Goal: Transaction & Acquisition: Purchase product/service

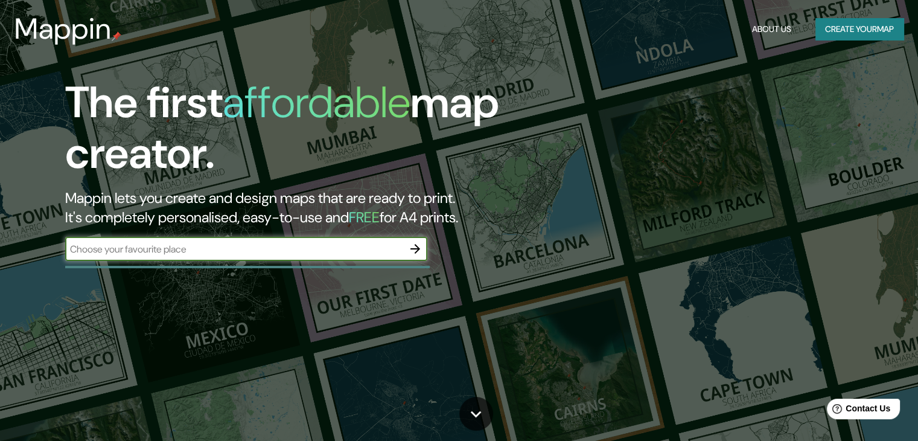
click at [221, 251] on input "text" at bounding box center [234, 249] width 338 height 14
type input "mappin pro"
drag, startPoint x: 350, startPoint y: 246, endPoint x: 0, endPoint y: 260, distance: 349.8
click at [0, 260] on div "The first affordable map creator. Mappin lets you create and design maps that a…" at bounding box center [459, 220] width 918 height 441
click at [302, 249] on input "text" at bounding box center [234, 249] width 338 height 14
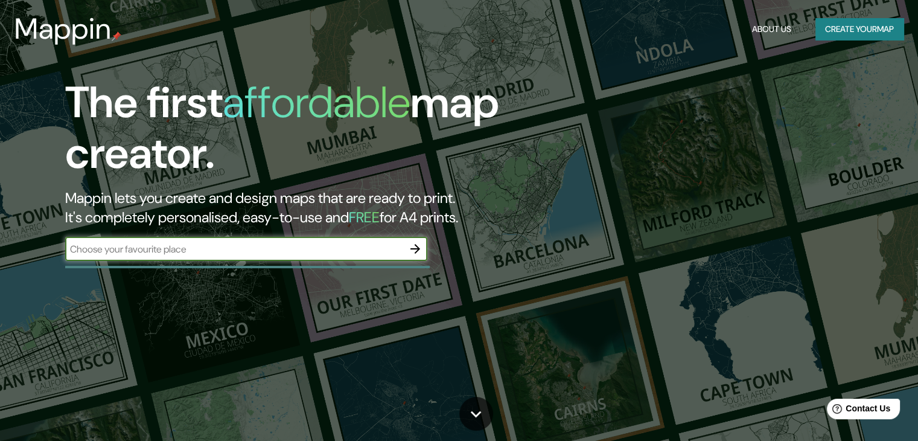
paste input "[GEOGRAPHIC_DATA] - [GEOGRAPHIC_DATA] - [GEOGRAPHIC_DATA]"
type input "[GEOGRAPHIC_DATA] - [GEOGRAPHIC_DATA] - [GEOGRAPHIC_DATA]"
click at [418, 240] on button "button" at bounding box center [415, 249] width 24 height 24
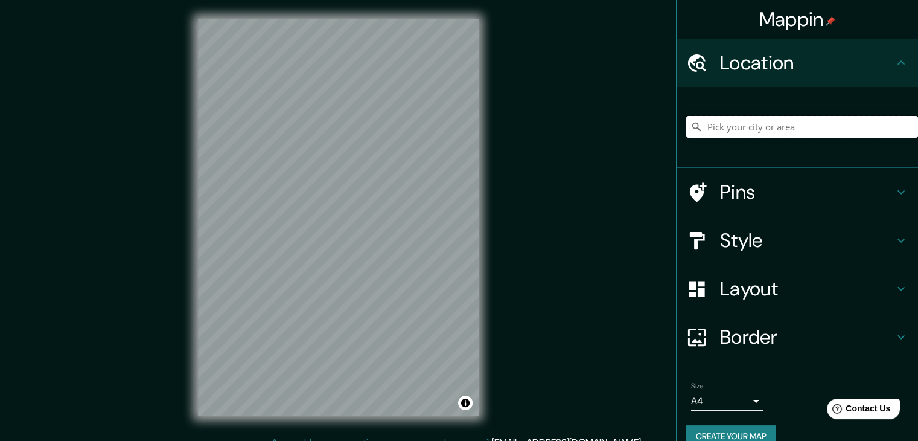
click at [750, 123] on input "Pick your city or area" at bounding box center [802, 127] width 232 height 22
paste input "[GEOGRAPHIC_DATA] - [GEOGRAPHIC_DATA] - [GEOGRAPHIC_DATA]"
type input "[GEOGRAPHIC_DATA], [GEOGRAPHIC_DATA], [GEOGRAPHIC_DATA]"
click at [745, 247] on h4 "Style" at bounding box center [807, 240] width 174 height 24
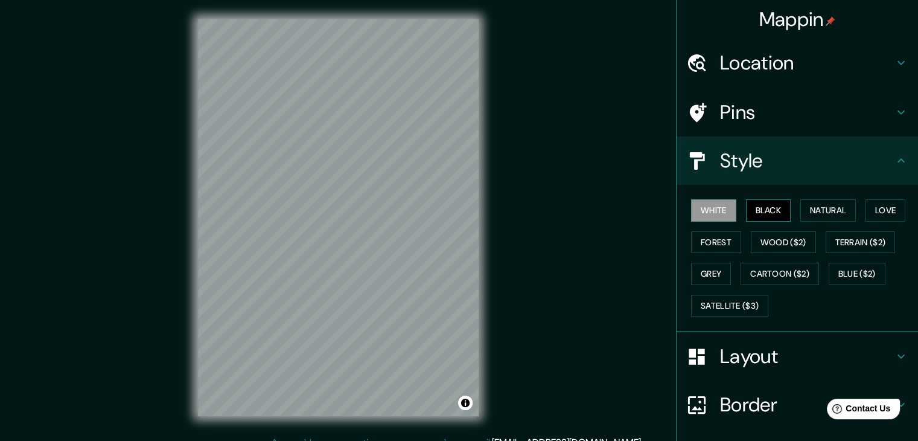
click at [756, 201] on button "Black" at bounding box center [768, 210] width 45 height 22
click at [807, 213] on button "Natural" at bounding box center [829, 210] width 56 height 22
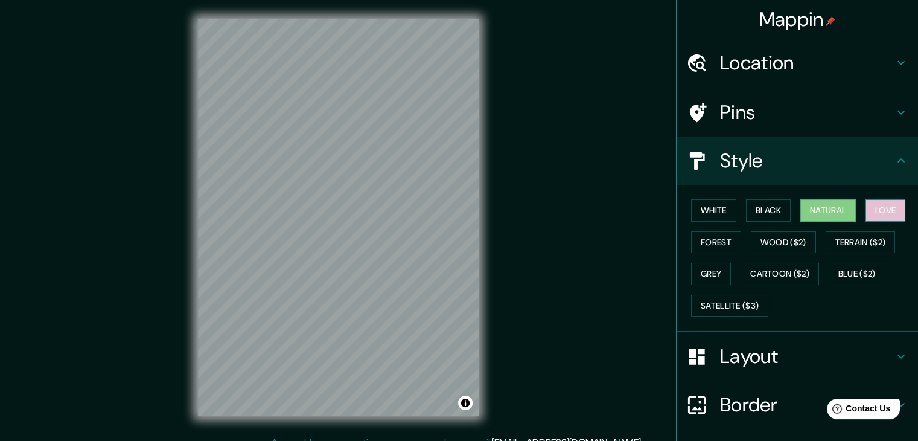
click at [886, 213] on button "Love" at bounding box center [886, 210] width 40 height 22
click at [721, 214] on button "White" at bounding box center [713, 210] width 45 height 22
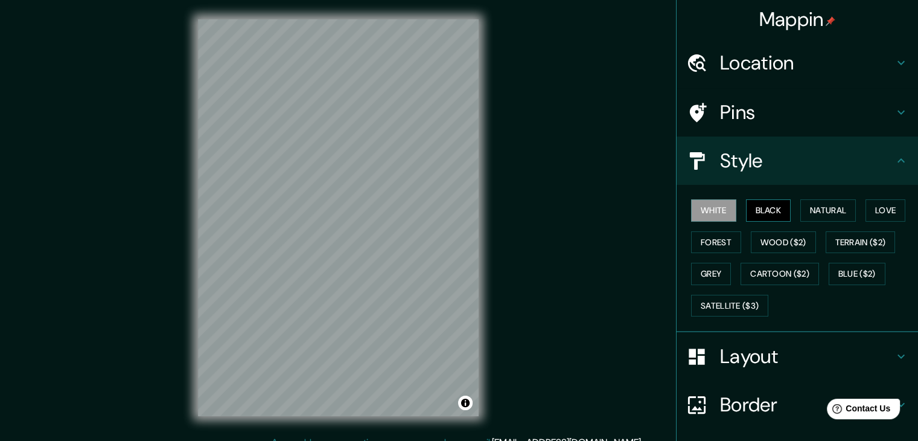
click at [755, 211] on button "Black" at bounding box center [768, 210] width 45 height 22
click at [712, 273] on button "Grey" at bounding box center [711, 274] width 40 height 22
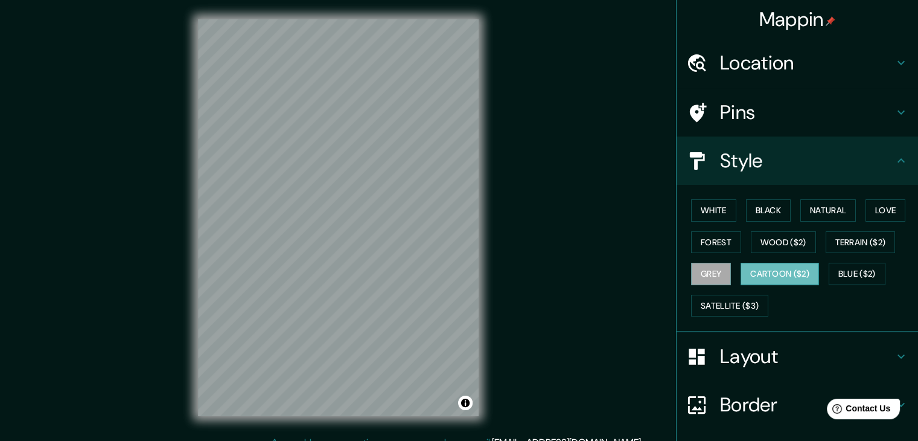
click at [749, 270] on button "Cartoon ($2)" at bounding box center [780, 274] width 78 height 22
click at [829, 267] on button "Blue ($2)" at bounding box center [857, 274] width 57 height 22
click at [831, 269] on button "Blue ($2)" at bounding box center [857, 274] width 57 height 22
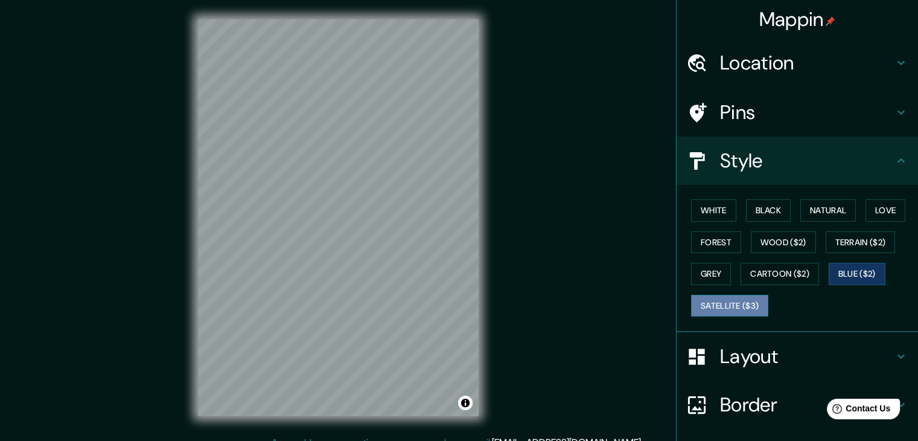
click at [730, 305] on button "Satellite ($3)" at bounding box center [729, 306] width 77 height 22
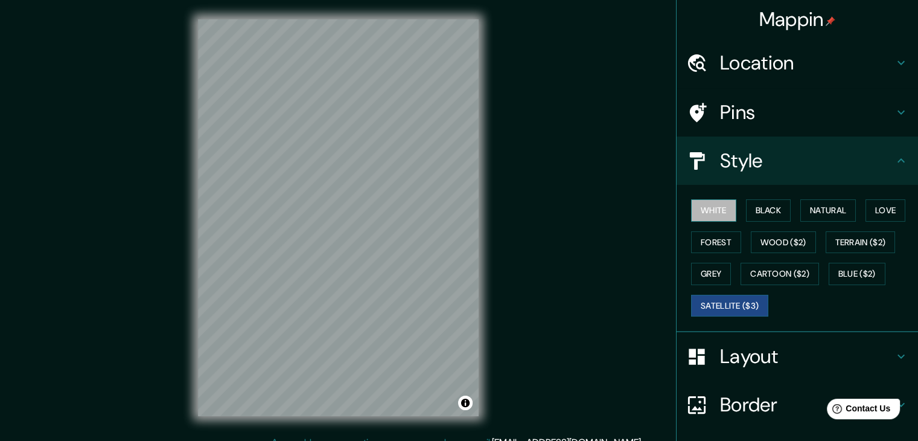
click at [718, 211] on button "White" at bounding box center [713, 210] width 45 height 22
click at [750, 211] on button "Black" at bounding box center [768, 210] width 45 height 22
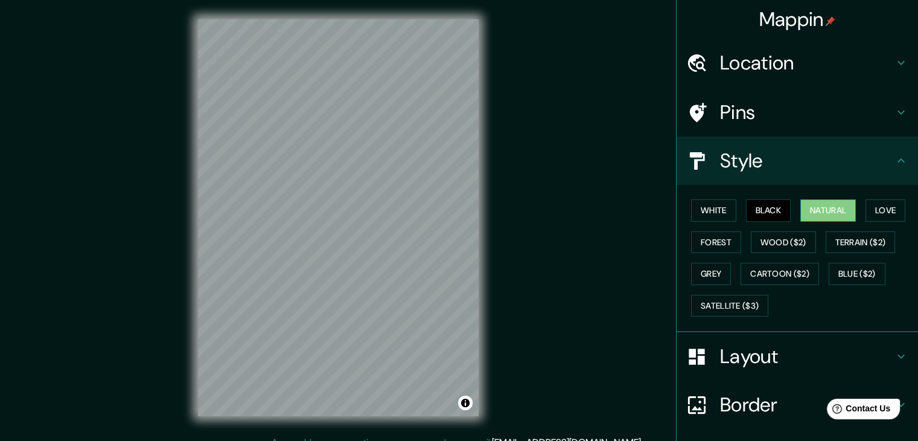
click at [814, 219] on button "Natural" at bounding box center [829, 210] width 56 height 22
click at [770, 243] on button "Wood ($2)" at bounding box center [783, 242] width 65 height 22
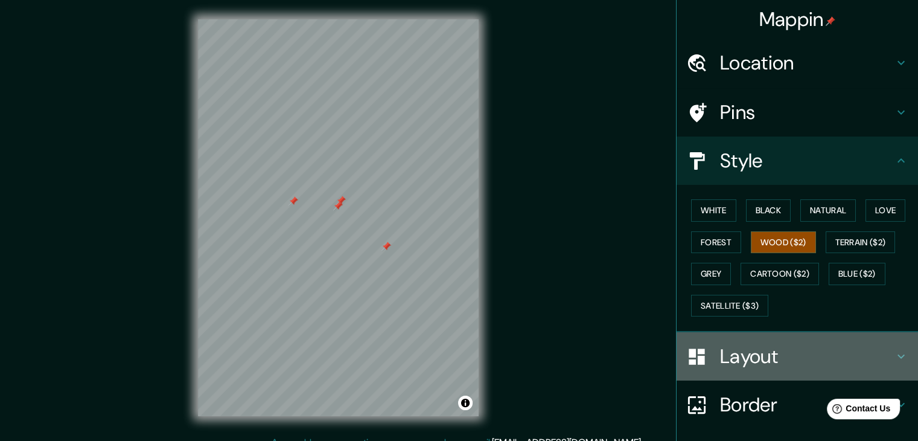
click at [753, 357] on h4 "Layout" at bounding box center [807, 356] width 174 height 24
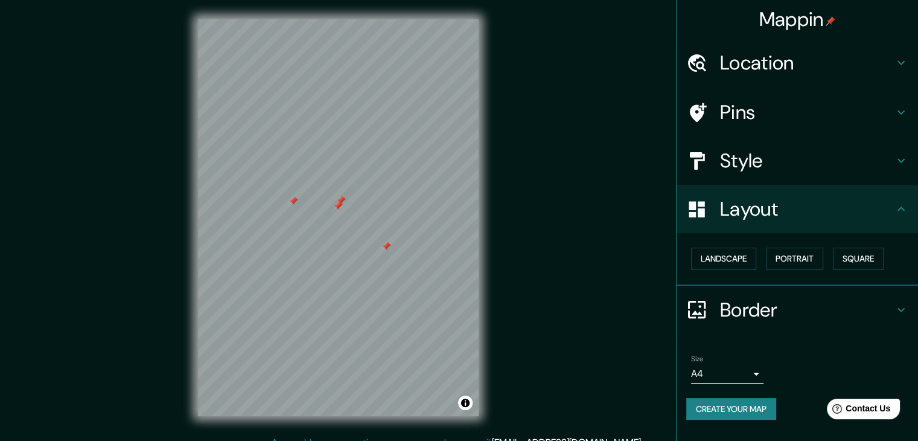
click at [755, 373] on body "Mappin Location [GEOGRAPHIC_DATA], [GEOGRAPHIC_DATA], [GEOGRAPHIC_DATA] [GEOGRA…" at bounding box center [459, 220] width 918 height 441
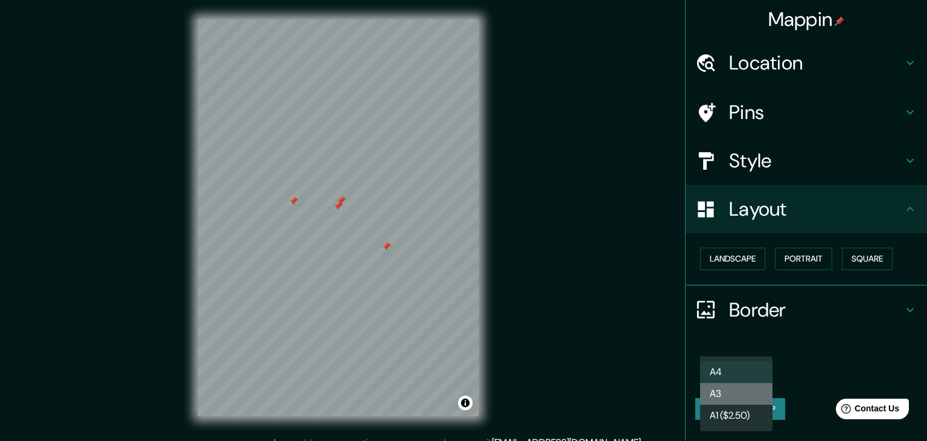
click at [737, 399] on li "A3" at bounding box center [736, 394] width 72 height 22
type input "a4"
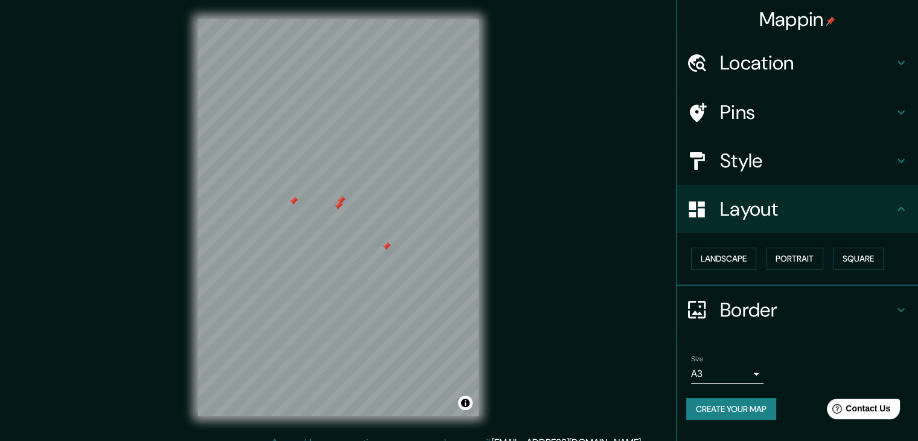
click at [545, 350] on div "Mappin Location [GEOGRAPHIC_DATA], [GEOGRAPHIC_DATA], [GEOGRAPHIC_DATA] [GEOGRA…" at bounding box center [459, 227] width 918 height 455
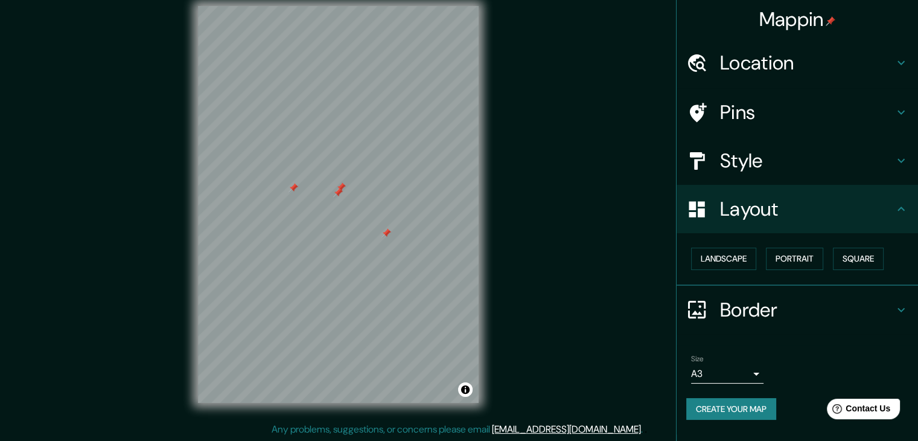
scroll to position [14, 0]
click at [792, 254] on button "Portrait" at bounding box center [794, 259] width 57 height 22
click at [868, 261] on button "Square" at bounding box center [858, 259] width 51 height 22
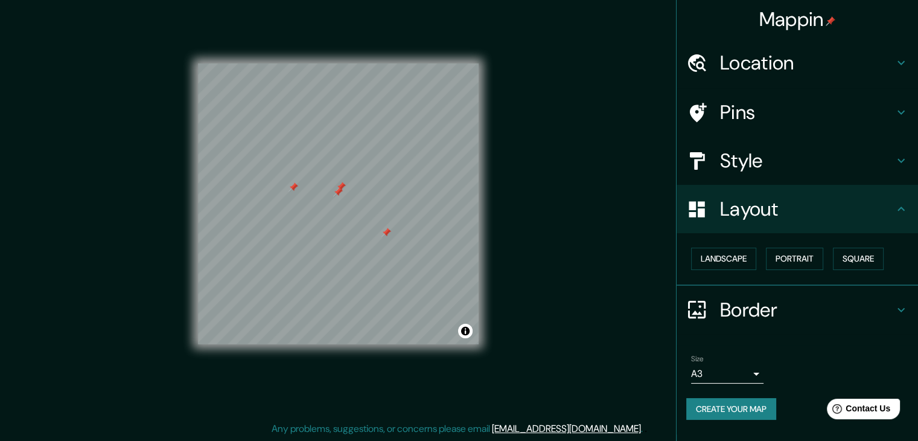
drag, startPoint x: 621, startPoint y: 265, endPoint x: 733, endPoint y: 209, distance: 125.0
click at [621, 264] on div "Mappin Location [GEOGRAPHIC_DATA], [GEOGRAPHIC_DATA], [GEOGRAPHIC_DATA] [GEOGRA…" at bounding box center [459, 213] width 918 height 455
click at [760, 166] on h4 "Style" at bounding box center [807, 161] width 174 height 24
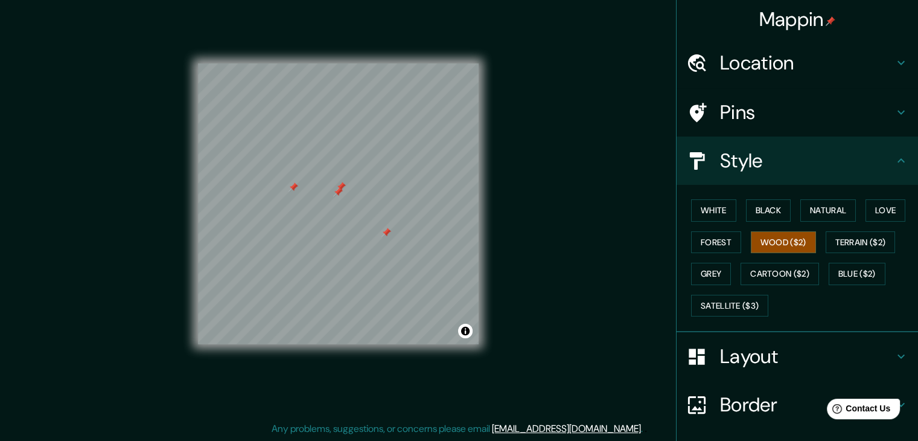
click at [773, 93] on div "Pins" at bounding box center [797, 112] width 241 height 48
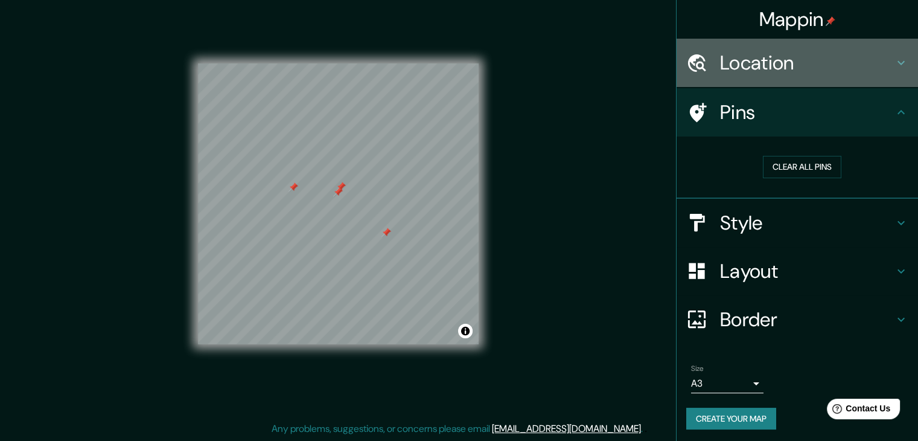
click at [778, 68] on h4 "Location" at bounding box center [807, 63] width 174 height 24
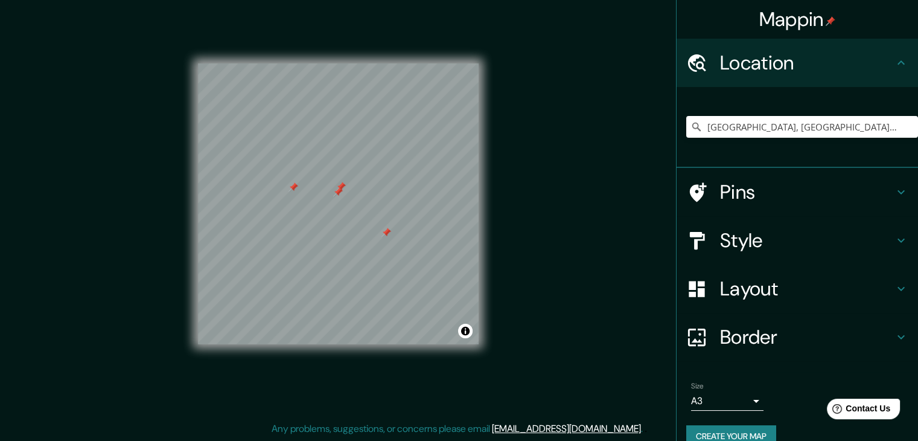
click at [744, 196] on h4 "Pins" at bounding box center [807, 192] width 174 height 24
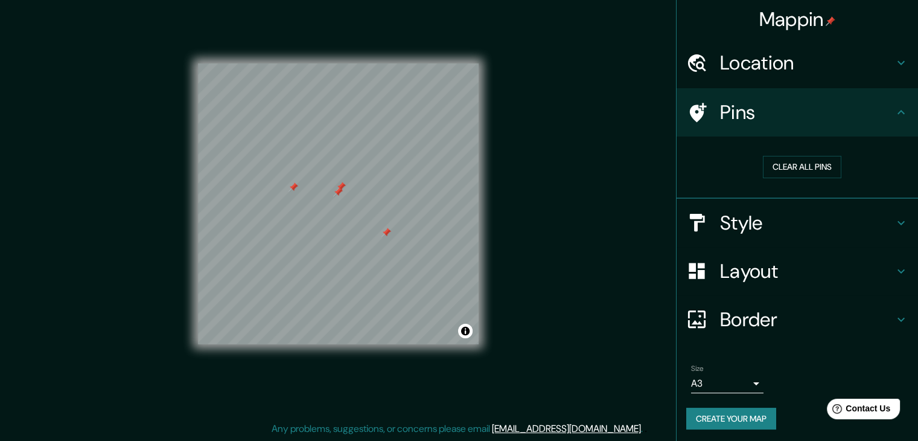
click at [804, 68] on h4 "Location" at bounding box center [807, 63] width 174 height 24
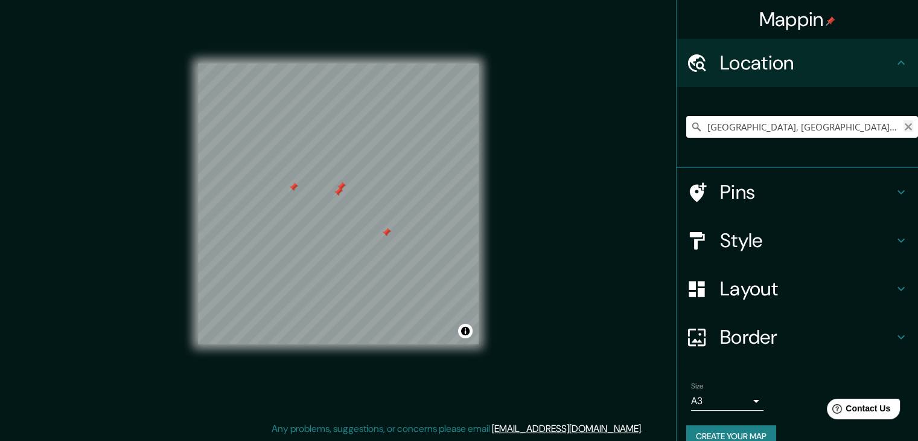
click at [904, 126] on icon "Clear" at bounding box center [909, 127] width 10 height 10
click at [761, 188] on h4 "Pins" at bounding box center [807, 192] width 174 height 24
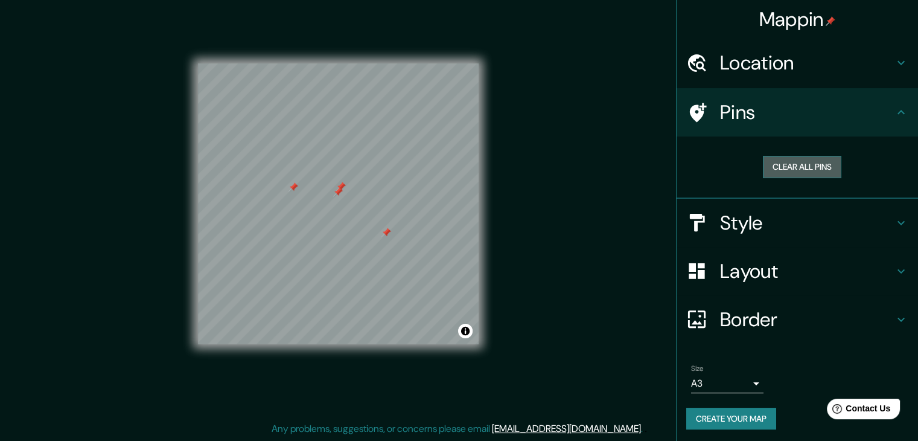
click at [793, 169] on button "Clear all pins" at bounding box center [802, 167] width 78 height 22
click at [744, 270] on h4 "Layout" at bounding box center [807, 271] width 174 height 24
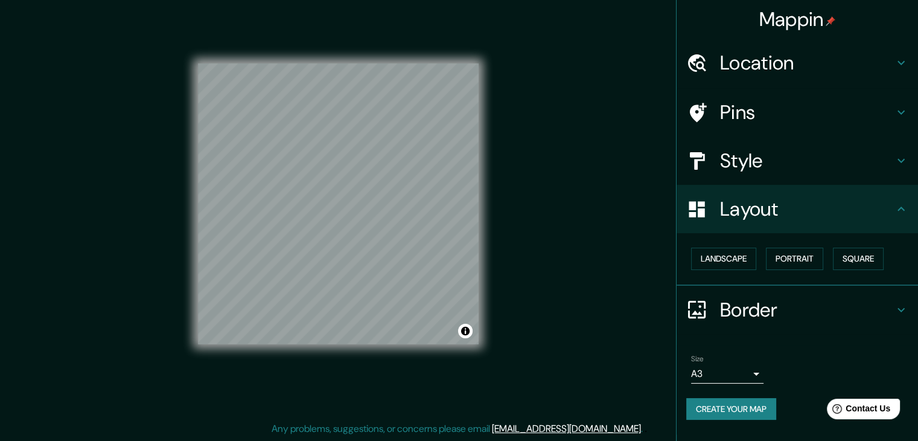
scroll to position [0, 0]
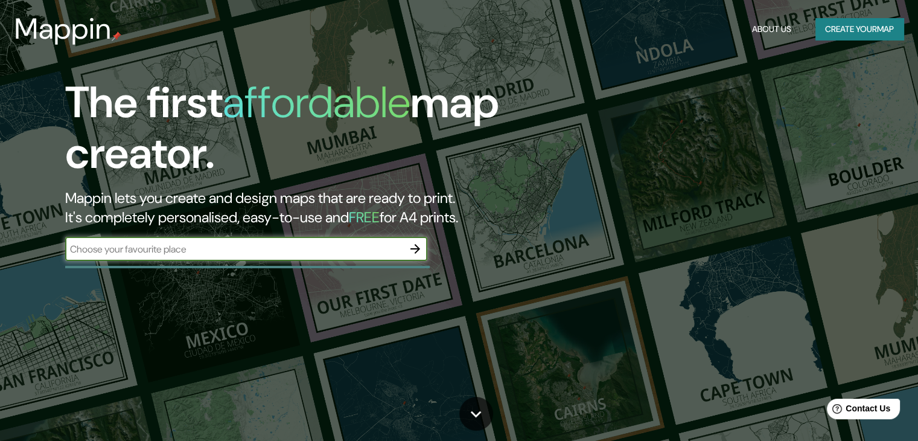
click at [356, 252] on input "text" at bounding box center [234, 249] width 338 height 14
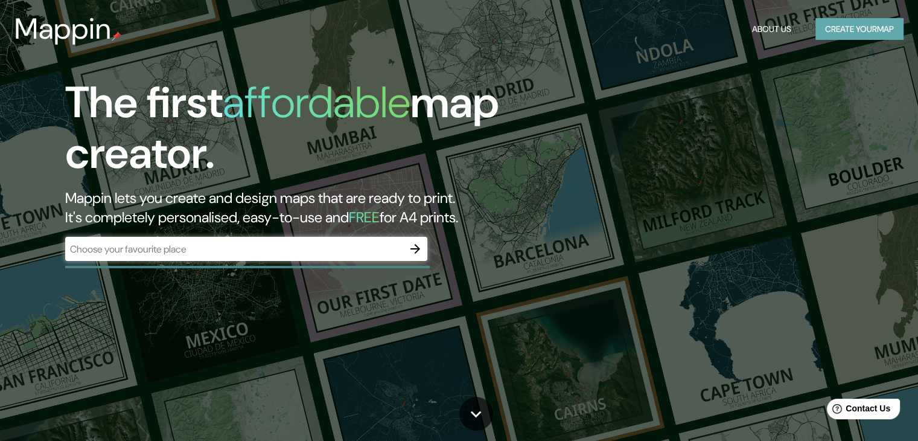
click at [866, 24] on button "Create your map" at bounding box center [860, 29] width 88 height 22
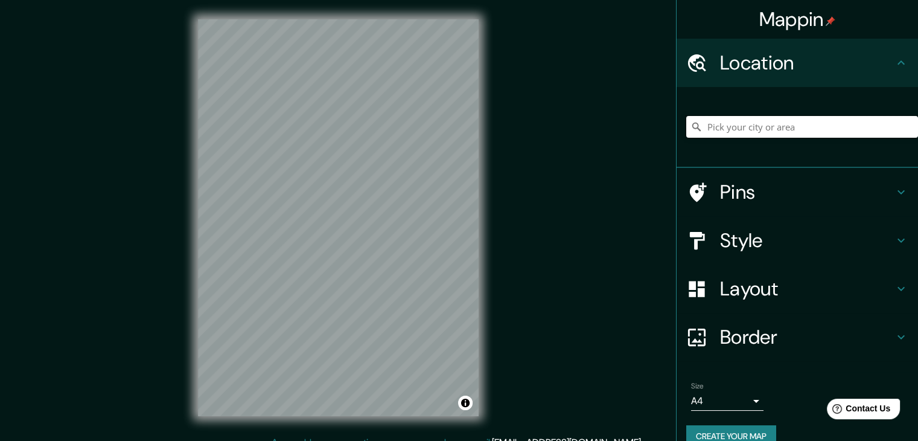
click at [792, 126] on input "Pick your city or area" at bounding box center [802, 127] width 232 height 22
paste input "[GEOGRAPHIC_DATA] - [GEOGRAPHIC_DATA] - [GEOGRAPHIC_DATA]"
type input "[GEOGRAPHIC_DATA], [GEOGRAPHIC_DATA], [GEOGRAPHIC_DATA]"
click at [735, 241] on h4 "Style" at bounding box center [807, 240] width 174 height 24
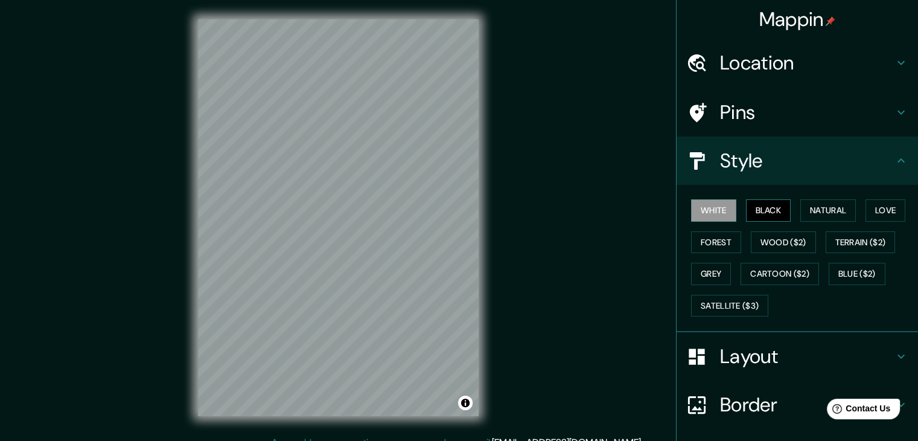
click at [755, 213] on button "Black" at bounding box center [768, 210] width 45 height 22
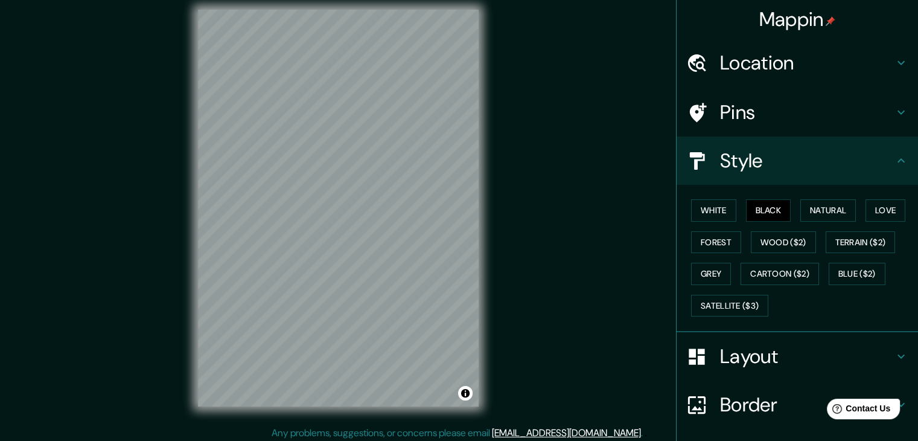
scroll to position [14, 0]
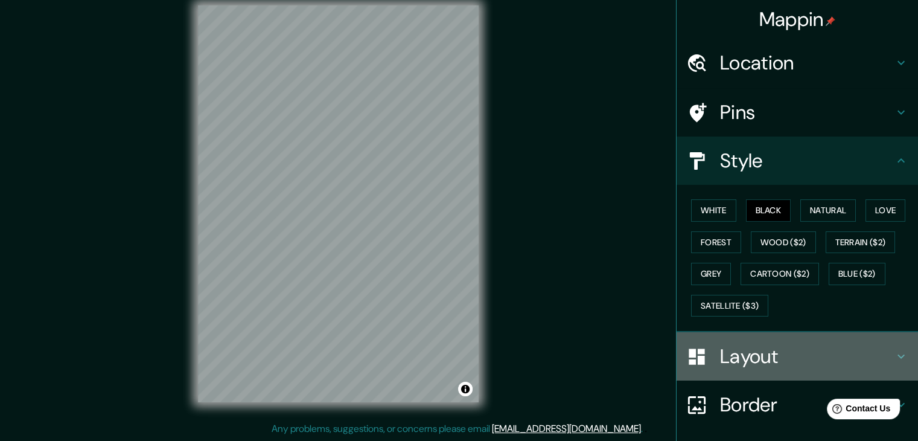
click at [729, 362] on h4 "Layout" at bounding box center [807, 356] width 174 height 24
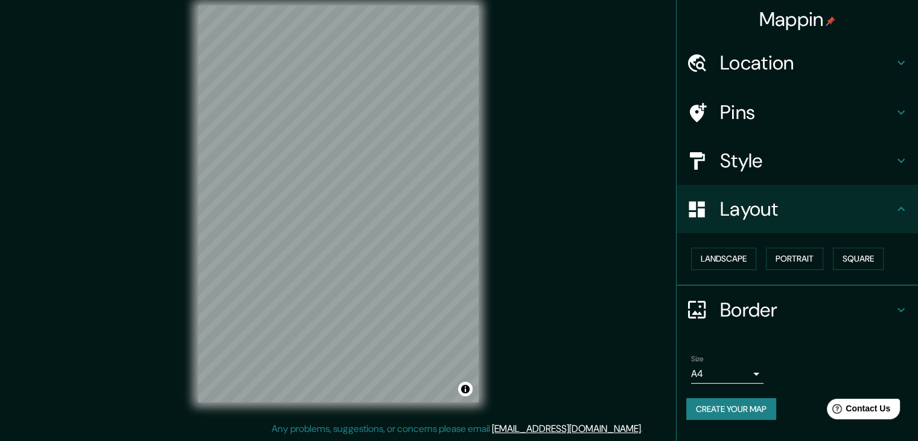
click at [745, 377] on body "Mappin Location [GEOGRAPHIC_DATA], [GEOGRAPHIC_DATA], [GEOGRAPHIC_DATA] [GEOGRA…" at bounding box center [459, 206] width 918 height 441
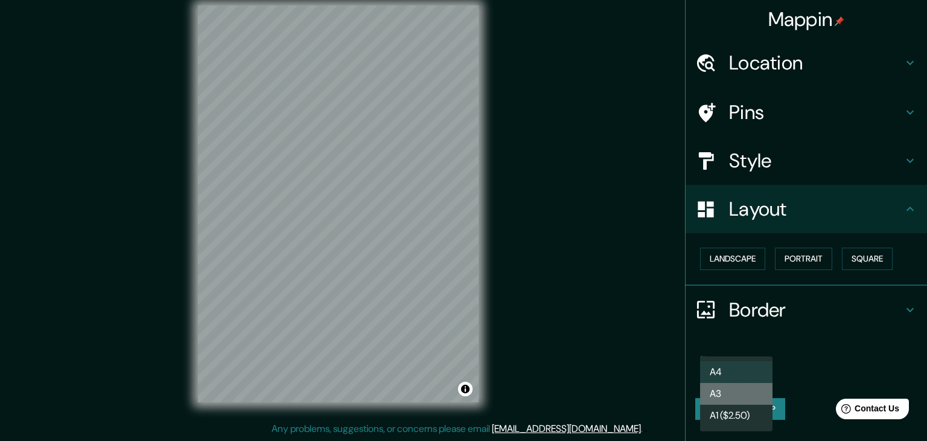
click at [745, 394] on li "A3" at bounding box center [736, 394] width 72 height 22
click at [732, 374] on body "Mappin Location Abu Dhabi, Abu Dabi, Emiratos Árabes Unidos Abu Dhabi Abu Dabi,…" at bounding box center [463, 206] width 927 height 441
click at [738, 411] on li "A1 ($2.50)" at bounding box center [736, 416] width 72 height 22
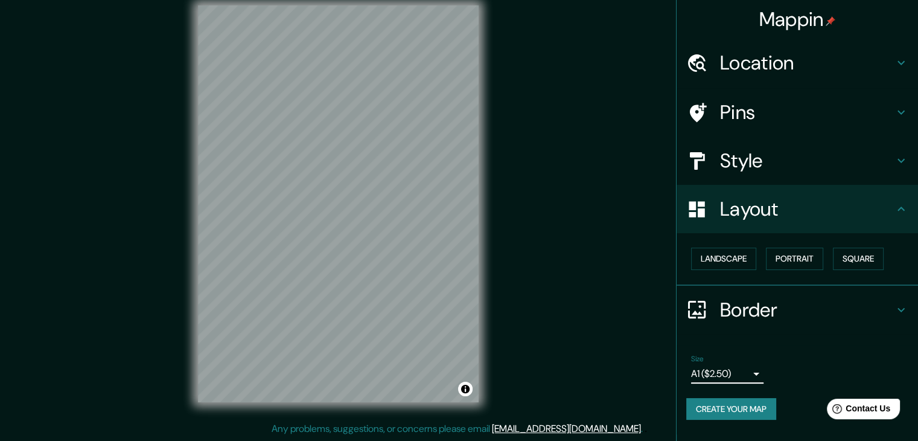
click at [750, 377] on body "Mappin Location Abu Dhabi, Abu Dabi, Emiratos Árabes Unidos Abu Dhabi Abu Dabi,…" at bounding box center [459, 206] width 918 height 441
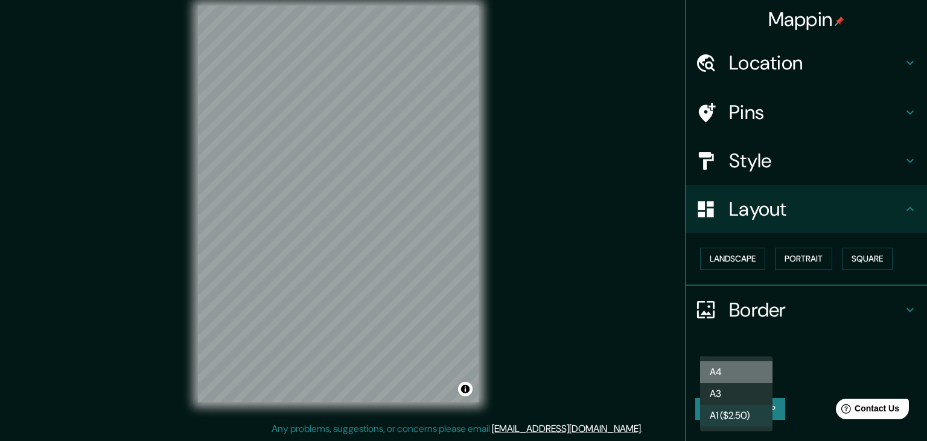
click at [749, 376] on li "A4" at bounding box center [736, 372] width 72 height 22
type input "single"
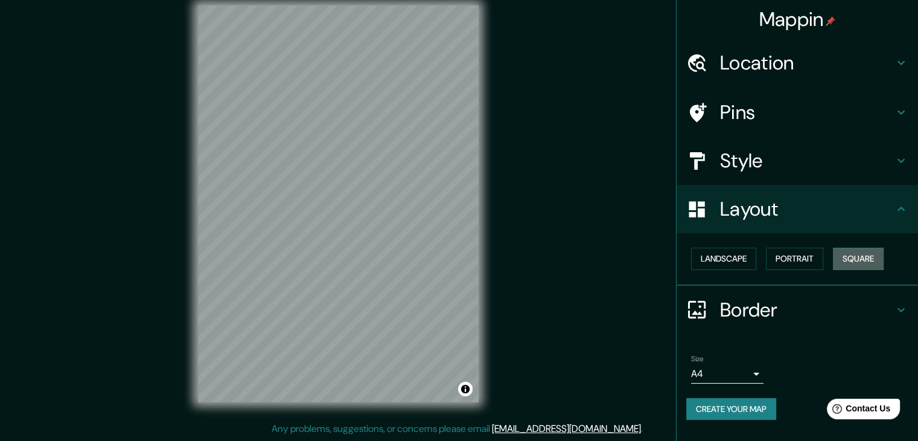
click at [863, 260] on button "Square" at bounding box center [858, 259] width 51 height 22
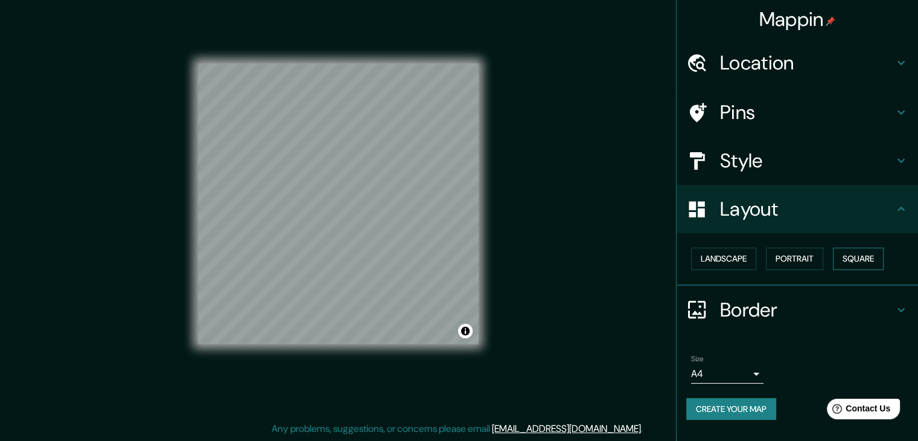
click at [863, 260] on button "Square" at bounding box center [858, 259] width 51 height 22
click at [805, 261] on button "Portrait" at bounding box center [794, 259] width 57 height 22
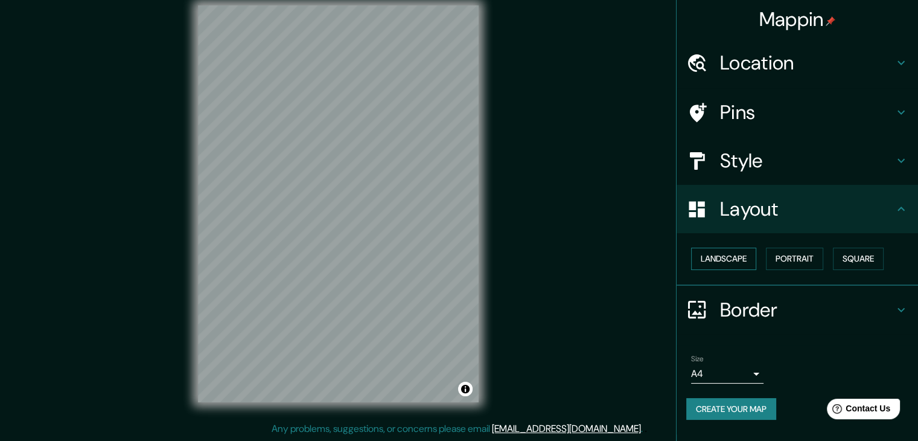
click at [738, 259] on button "Landscape" at bounding box center [723, 259] width 65 height 22
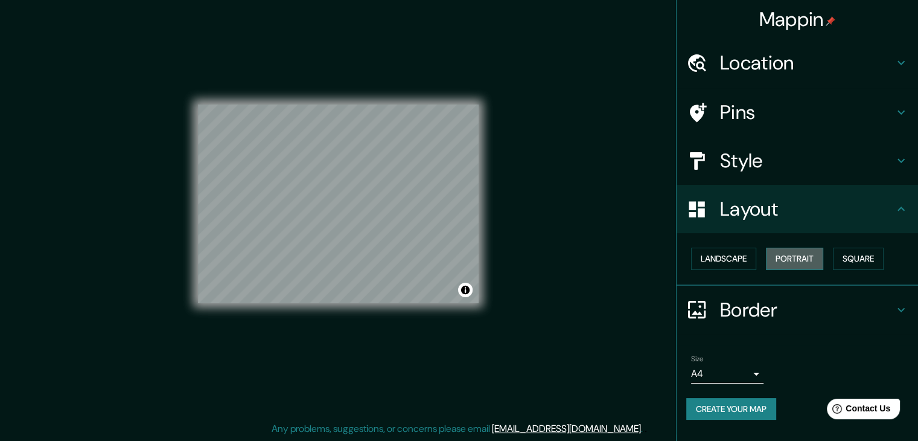
click at [784, 255] on button "Portrait" at bounding box center [794, 259] width 57 height 22
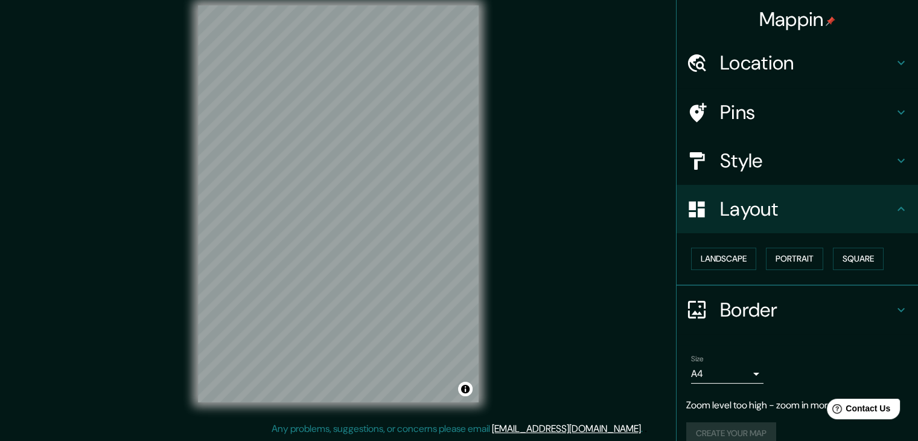
click at [766, 156] on h4 "Style" at bounding box center [807, 161] width 174 height 24
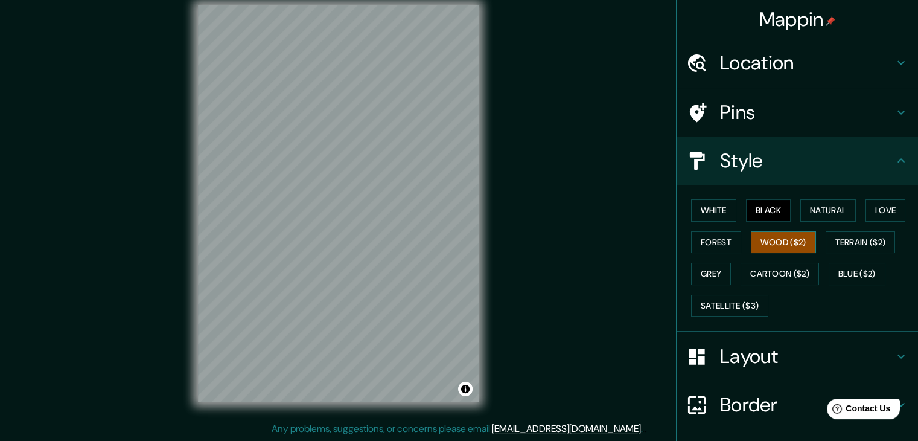
click at [753, 235] on button "Wood ($2)" at bounding box center [783, 242] width 65 height 22
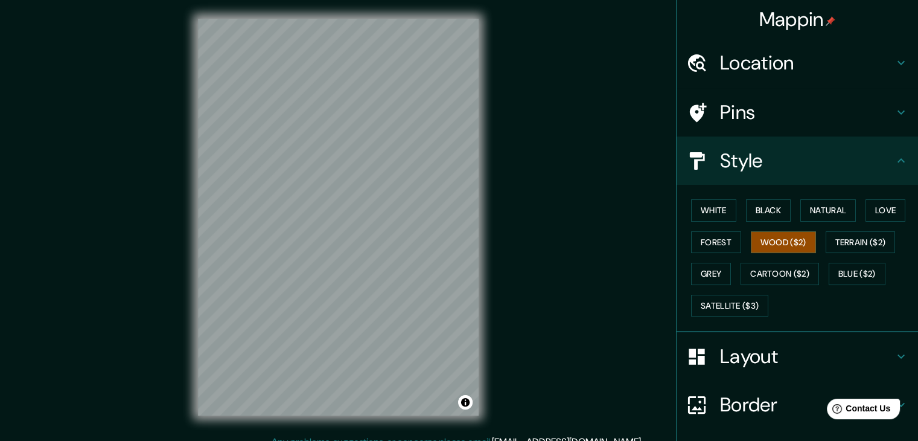
scroll to position [0, 0]
click at [607, 212] on div "Mappin Location Abu Dhabi, Abu Dabi, Emiratos Árabes Unidos Abu Dhabi Abu Dabi,…" at bounding box center [459, 227] width 918 height 455
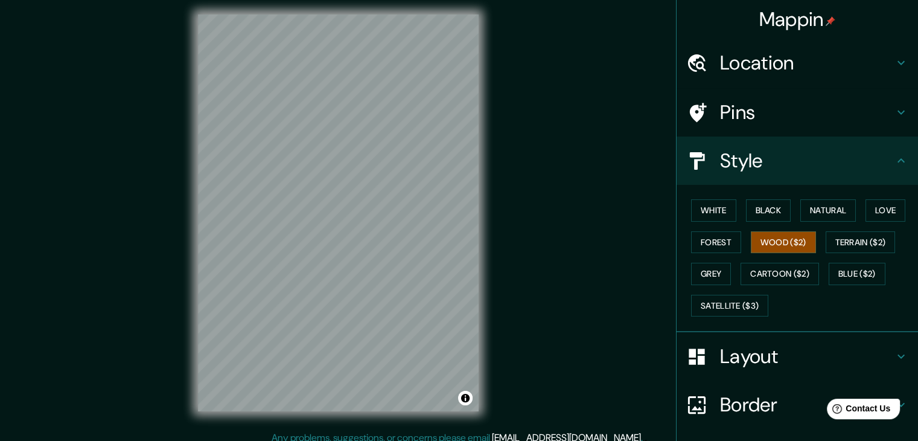
scroll to position [7, 0]
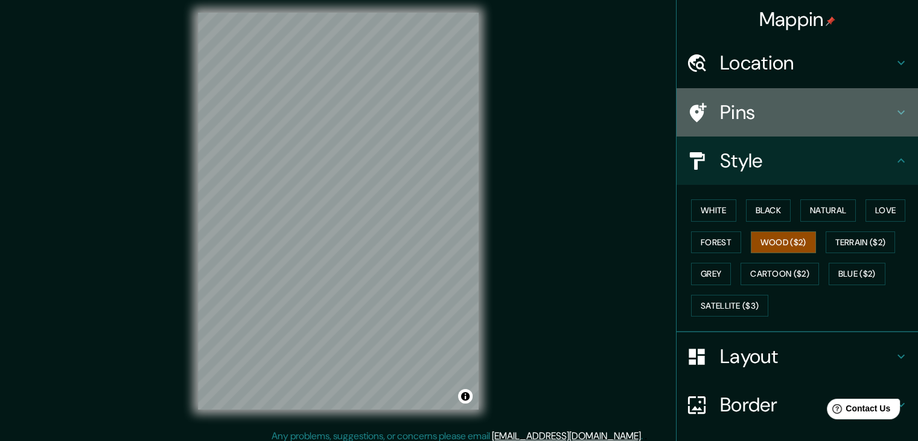
click at [739, 109] on h4 "Pins" at bounding box center [807, 112] width 174 height 24
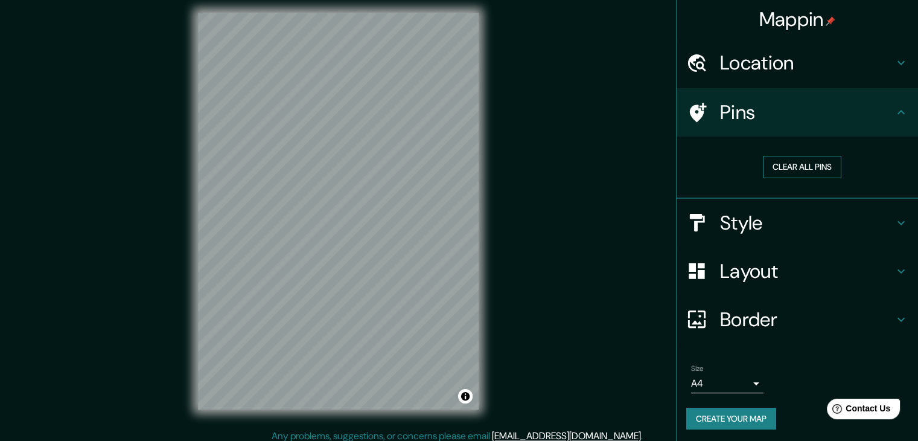
click at [787, 165] on button "Clear all pins" at bounding box center [802, 167] width 78 height 22
drag, startPoint x: 787, startPoint y: 169, endPoint x: 789, endPoint y: 113, distance: 56.2
click at [787, 168] on button "Clear all pins" at bounding box center [802, 167] width 78 height 22
click at [778, 77] on div "Location" at bounding box center [797, 63] width 241 height 48
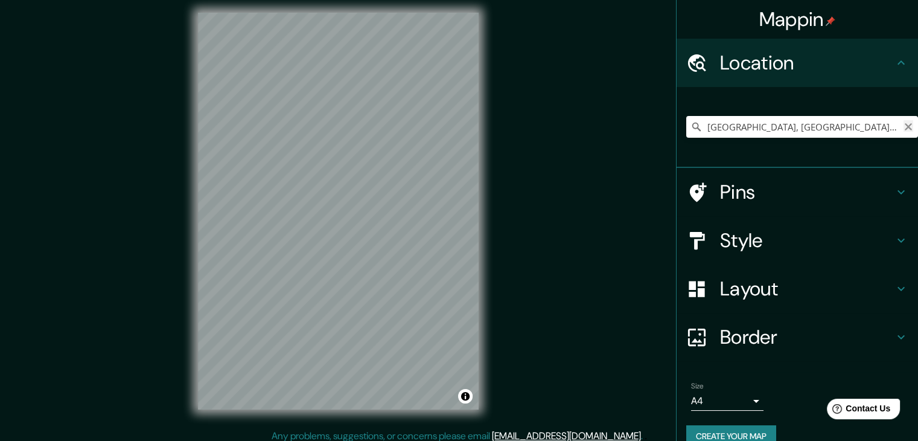
click at [904, 122] on icon "Clear" at bounding box center [909, 127] width 10 height 10
click at [616, 161] on div "Mappin Location Abu Dhabi Abu Dabi, Emiratos Árabes Unidos Pins Style Layout Bo…" at bounding box center [459, 220] width 918 height 455
click at [720, 332] on h4 "Border" at bounding box center [807, 337] width 174 height 24
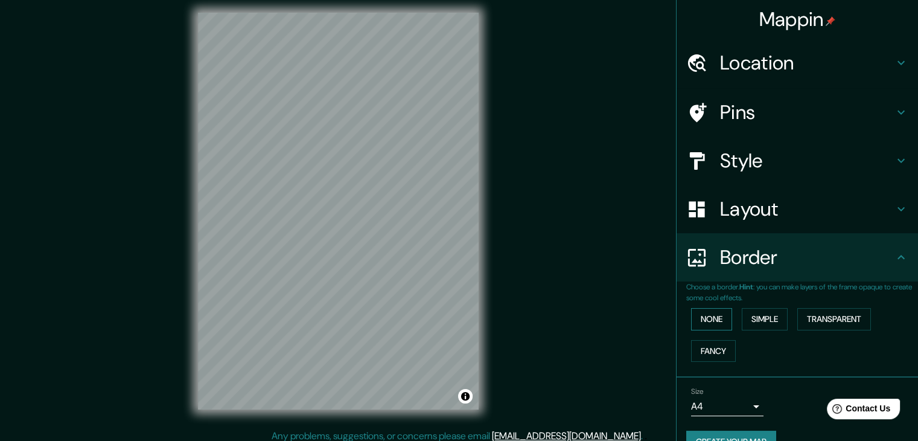
click at [717, 315] on button "None" at bounding box center [711, 319] width 41 height 22
click at [758, 317] on button "Simple" at bounding box center [765, 319] width 46 height 22
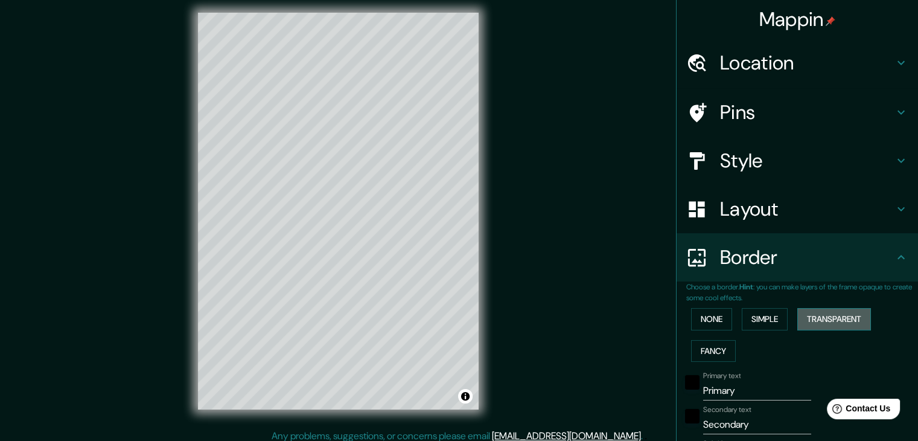
click at [827, 317] on button "Transparent" at bounding box center [835, 319] width 74 height 22
click at [706, 342] on button "Fancy" at bounding box center [713, 351] width 45 height 22
click at [700, 308] on button "None" at bounding box center [711, 319] width 41 height 22
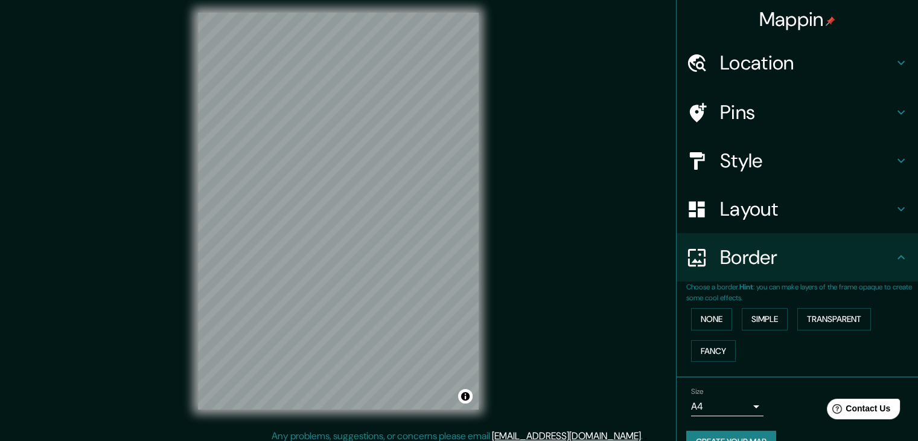
click at [651, 328] on div "Mappin Location Abu Dhabi Abu Dabi, Emiratos Árabes Unidos Pins Style Layout Bo…" at bounding box center [459, 220] width 918 height 455
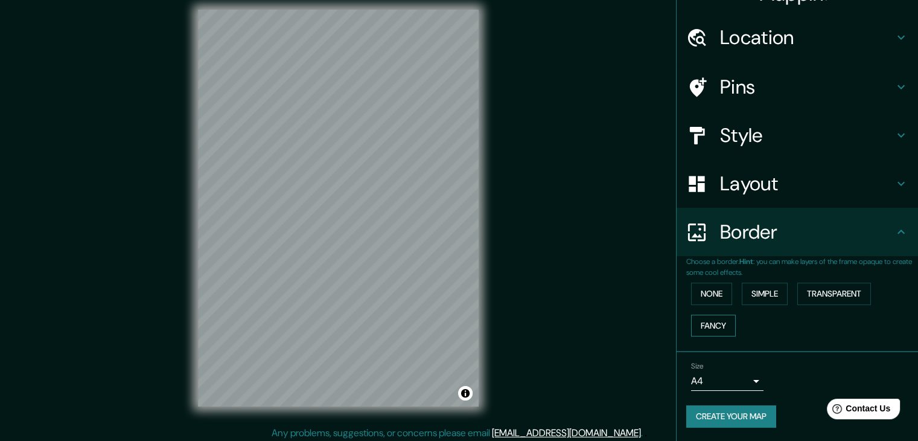
scroll to position [14, 0]
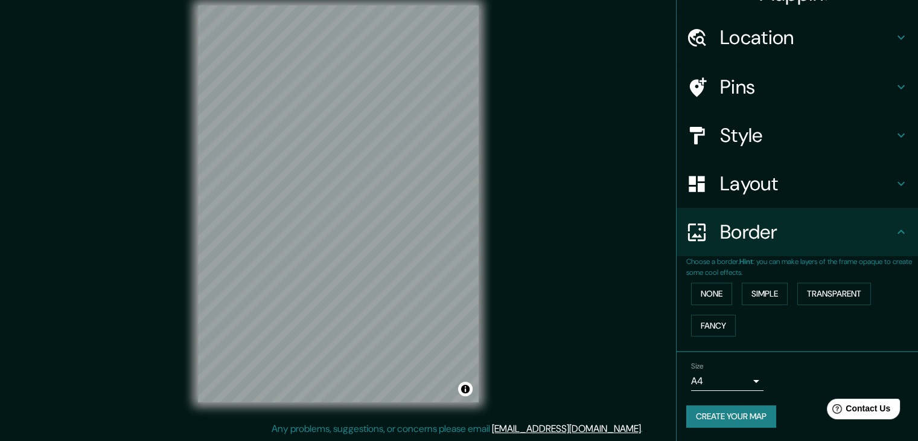
click at [741, 411] on button "Create your map" at bounding box center [731, 416] width 90 height 22
